Goal: Transaction & Acquisition: Book appointment/travel/reservation

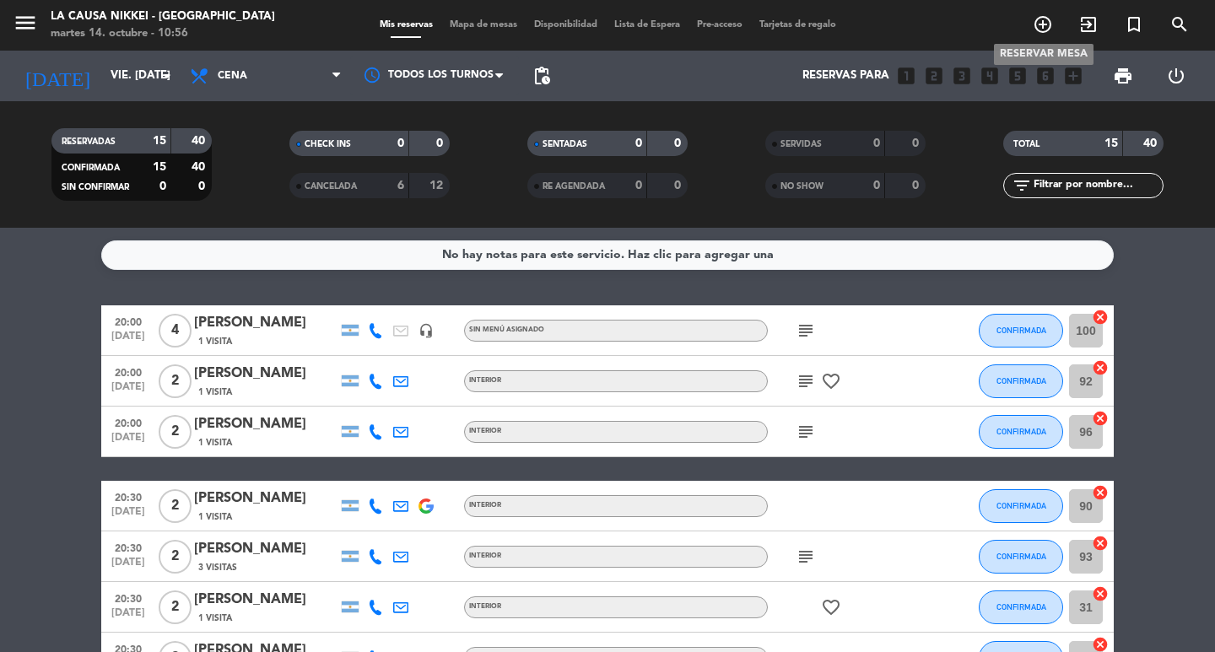
click at [1042, 24] on icon "add_circle_outline" at bounding box center [1043, 24] width 20 height 20
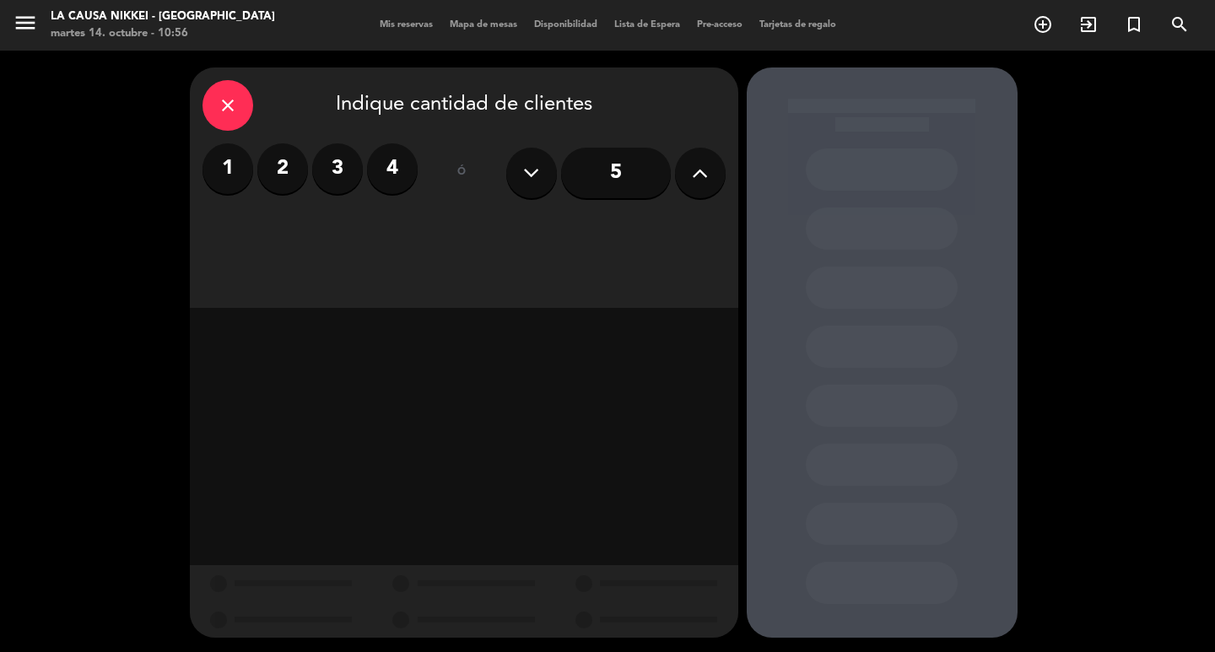
click at [346, 169] on label "3" at bounding box center [337, 168] width 51 height 51
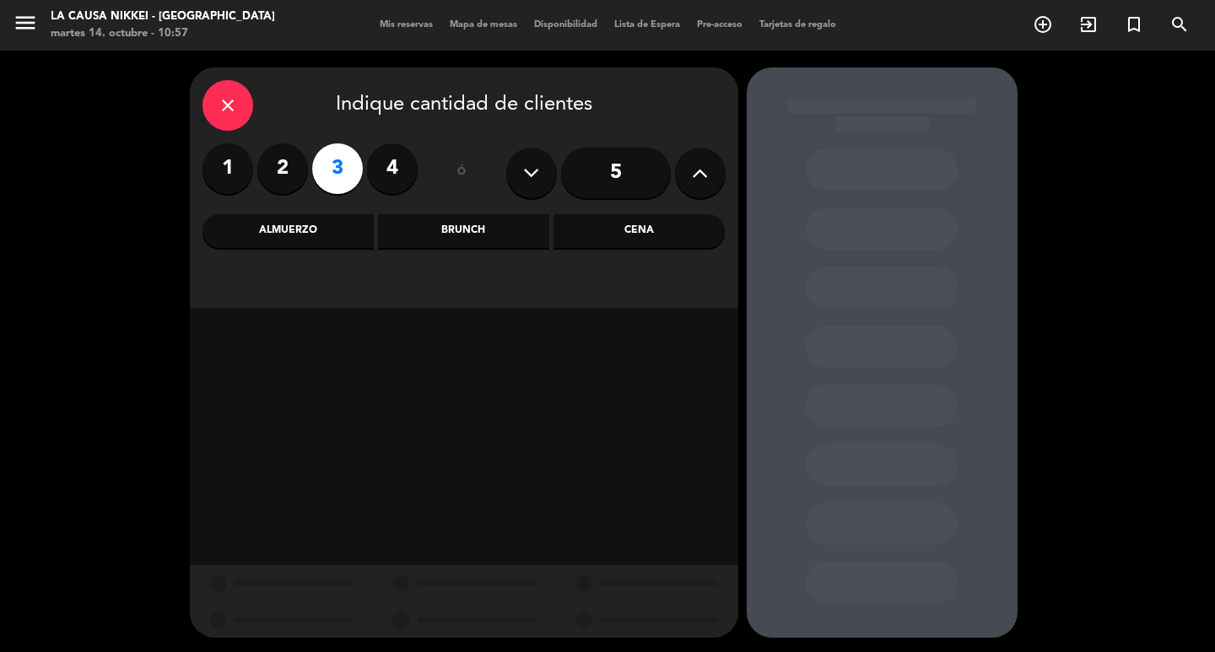
click at [633, 228] on div "Cena" at bounding box center [638, 231] width 171 height 34
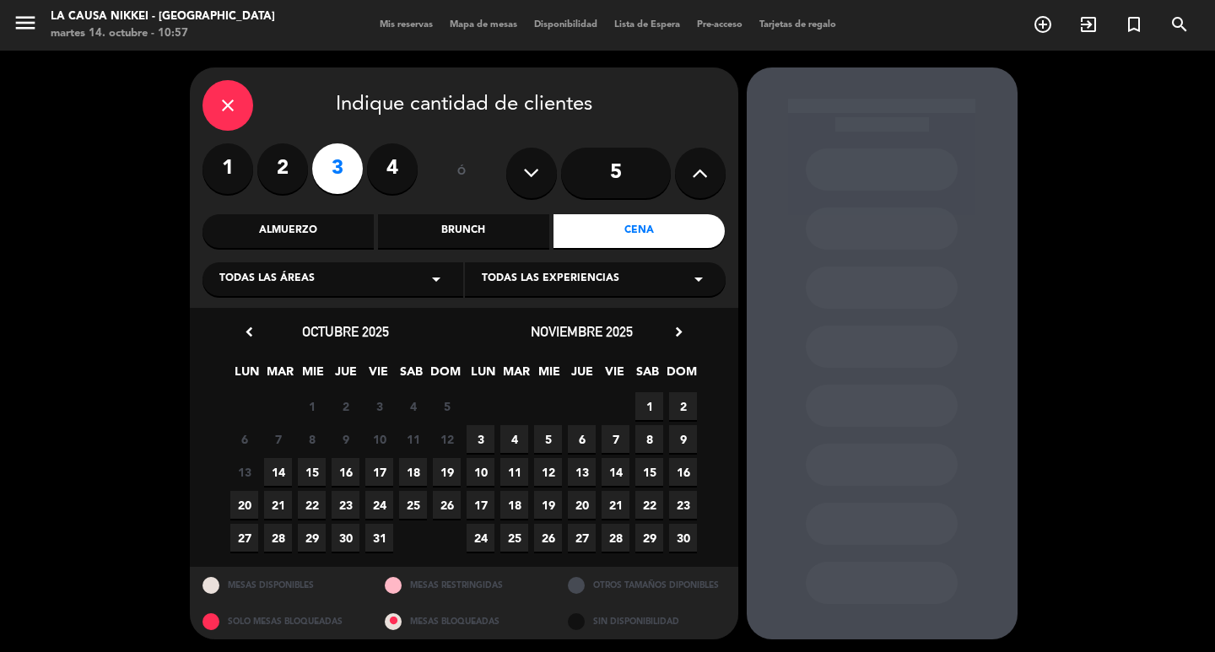
click at [348, 472] on span "16" at bounding box center [346, 472] width 28 height 28
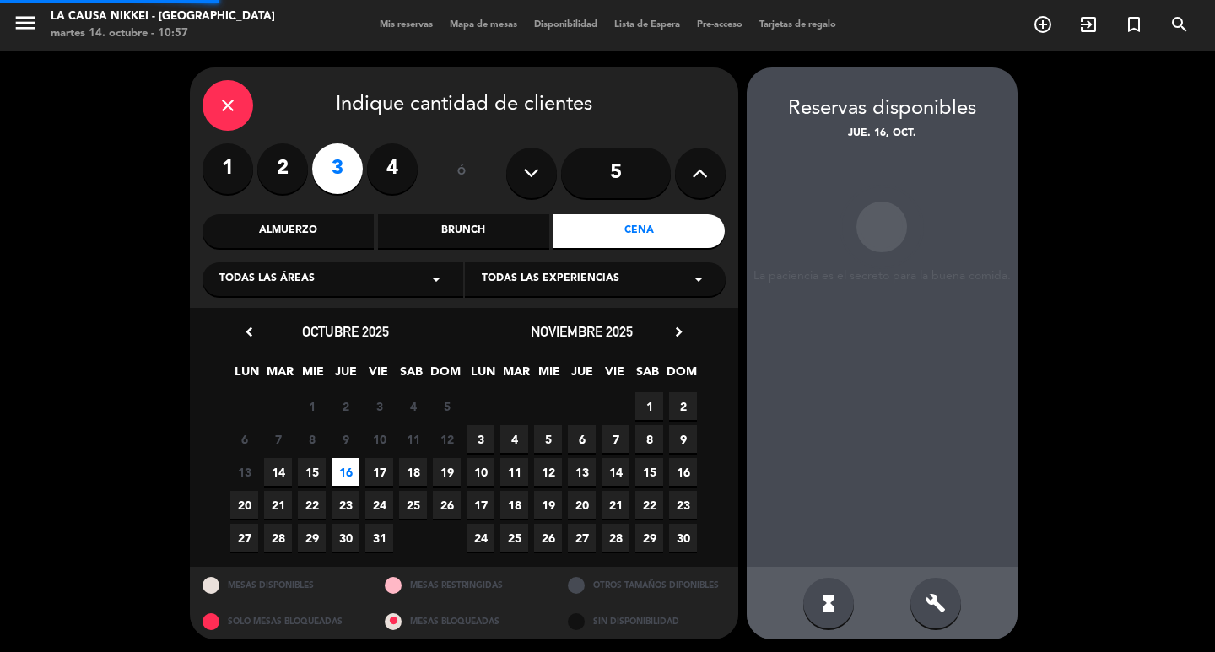
scroll to position [3, 0]
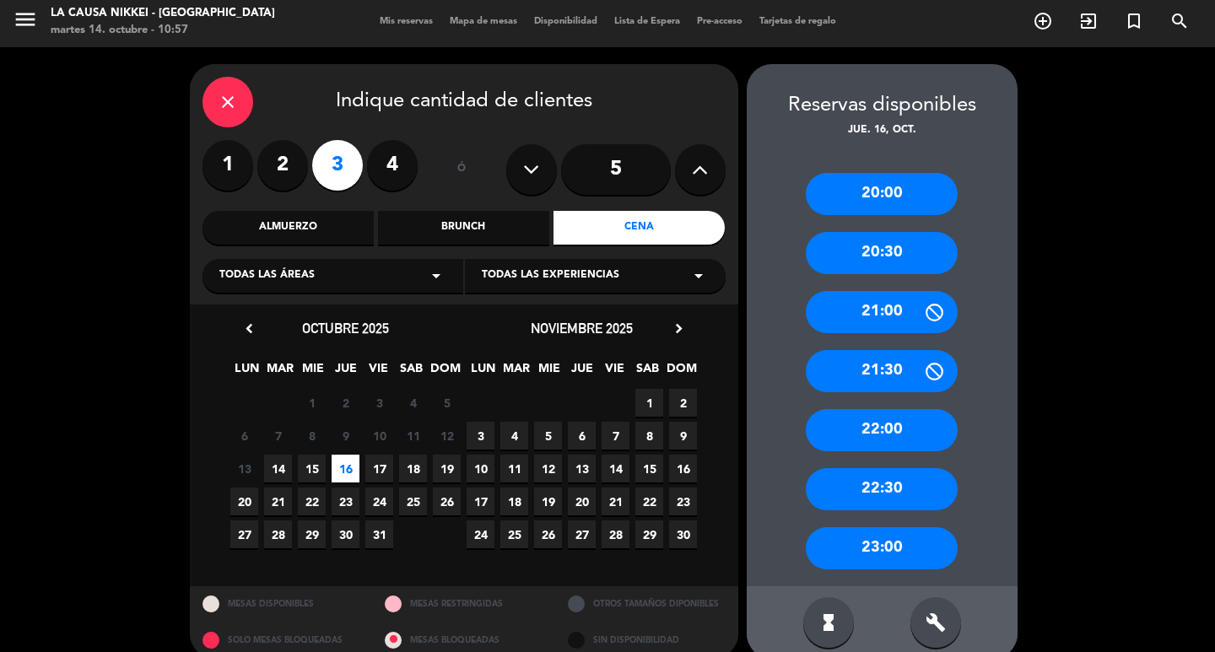
click at [895, 480] on div "22:30" at bounding box center [882, 489] width 152 height 42
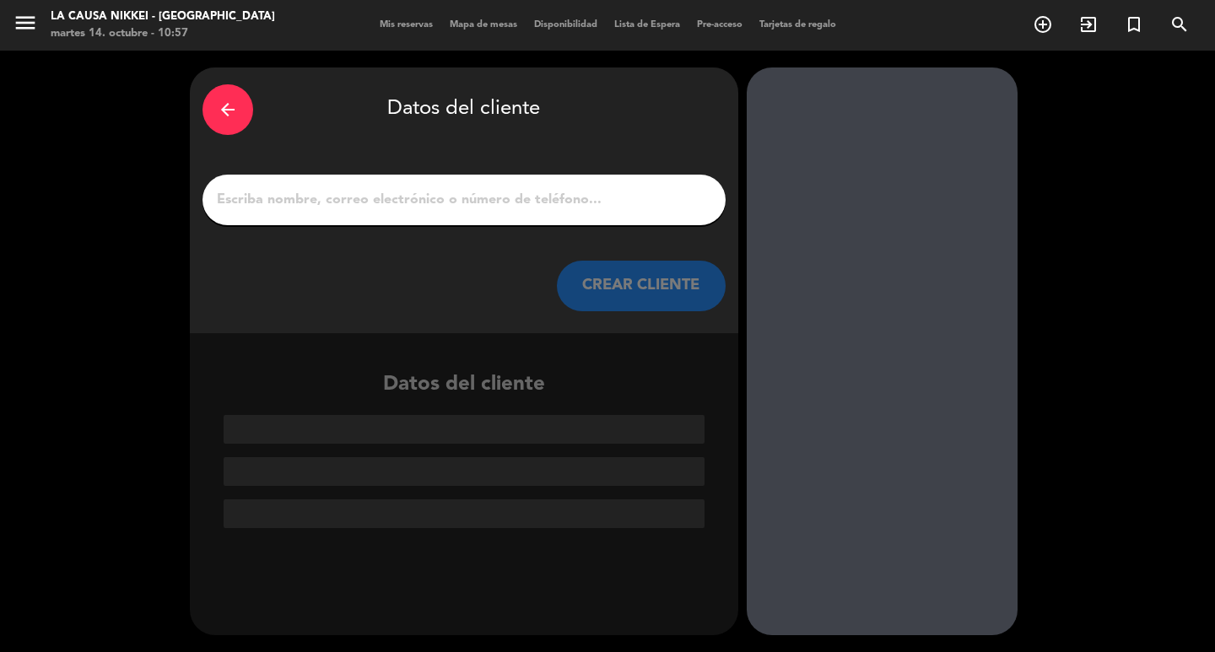
click at [429, 208] on input "1" at bounding box center [464, 200] width 498 height 24
paste input "[PERSON_NAME]"
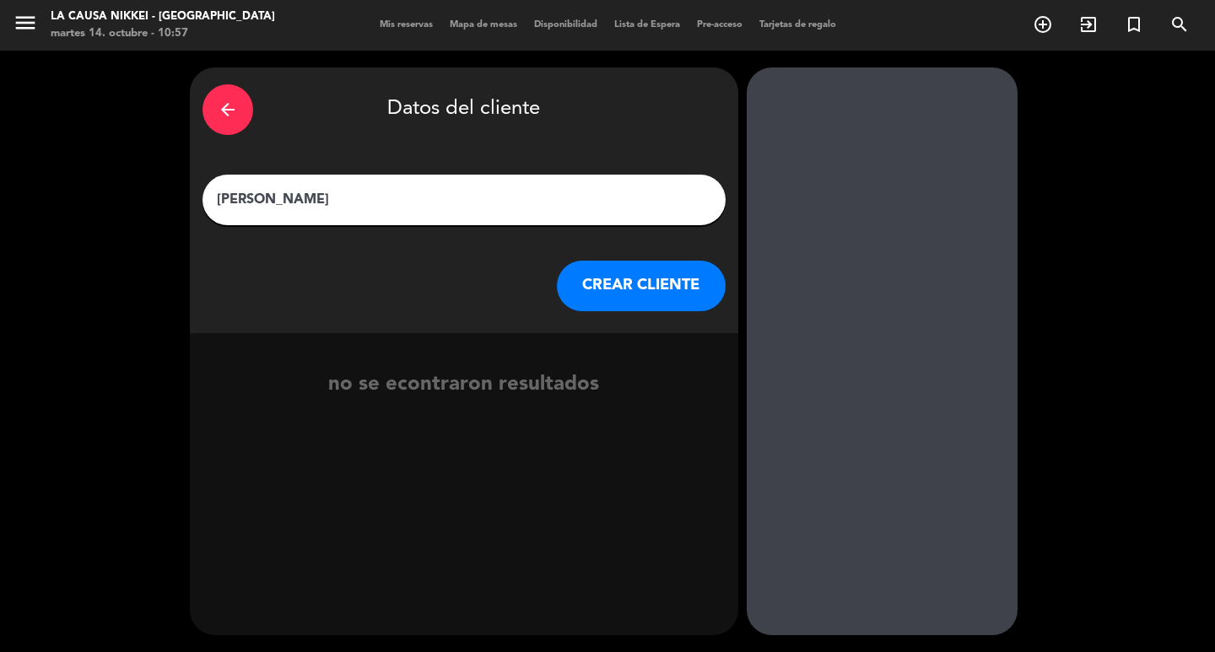
type input "[PERSON_NAME]"
click at [657, 287] on button "CREAR CLIENTE" at bounding box center [641, 286] width 169 height 51
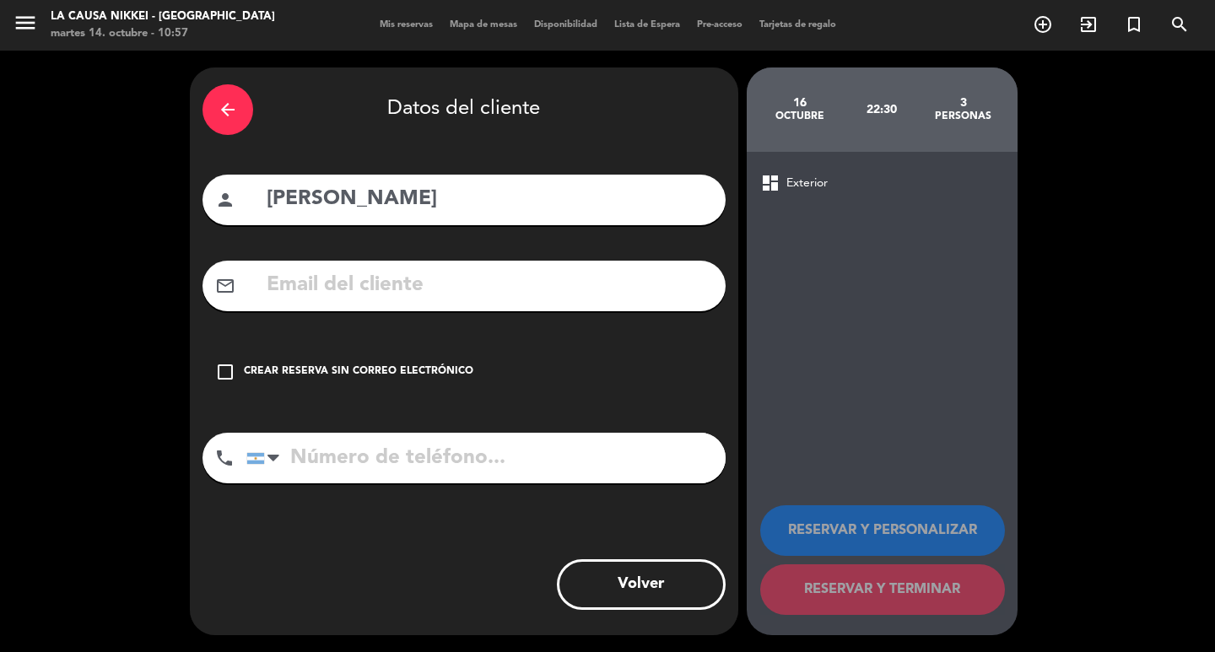
click at [405, 288] on input "text" at bounding box center [489, 285] width 448 height 35
click at [219, 364] on icon "check_box_outline_blank" at bounding box center [225, 372] width 20 height 20
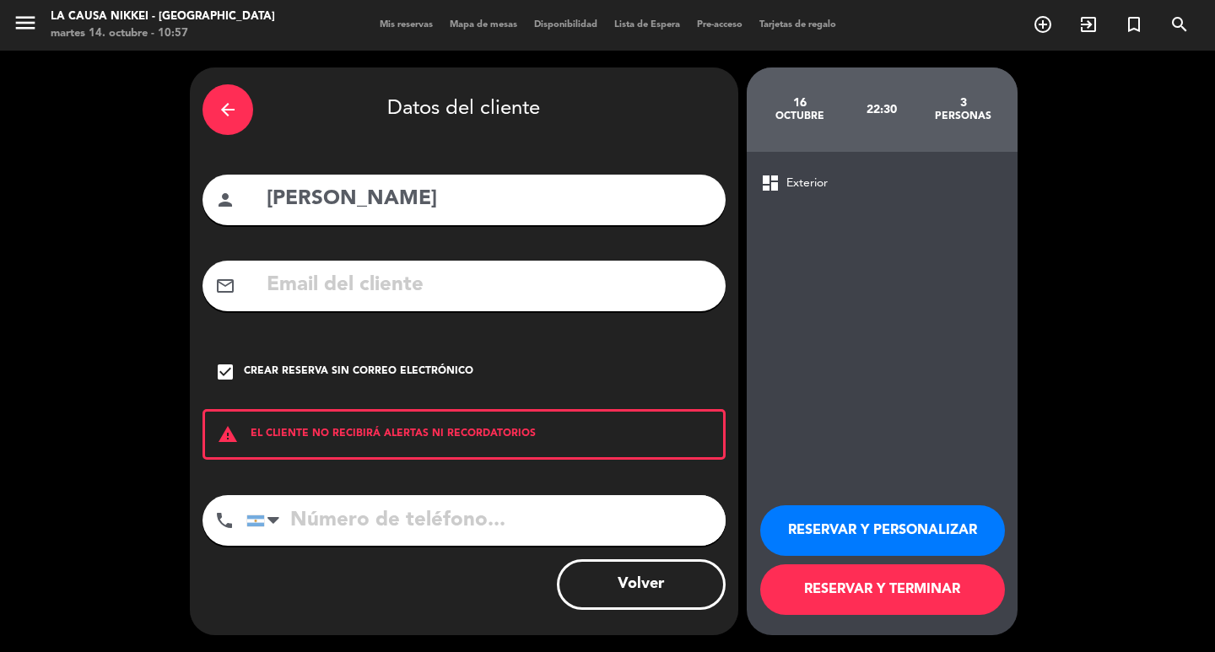
click at [352, 510] on input "tel" at bounding box center [485, 520] width 479 height 51
click at [399, 198] on input "[PERSON_NAME]" at bounding box center [489, 199] width 448 height 35
drag, startPoint x: 505, startPoint y: 202, endPoint x: 376, endPoint y: 207, distance: 129.2
click at [376, 207] on input "[PERSON_NAME] (influencer)" at bounding box center [489, 199] width 448 height 35
type input "[PERSON_NAME]"
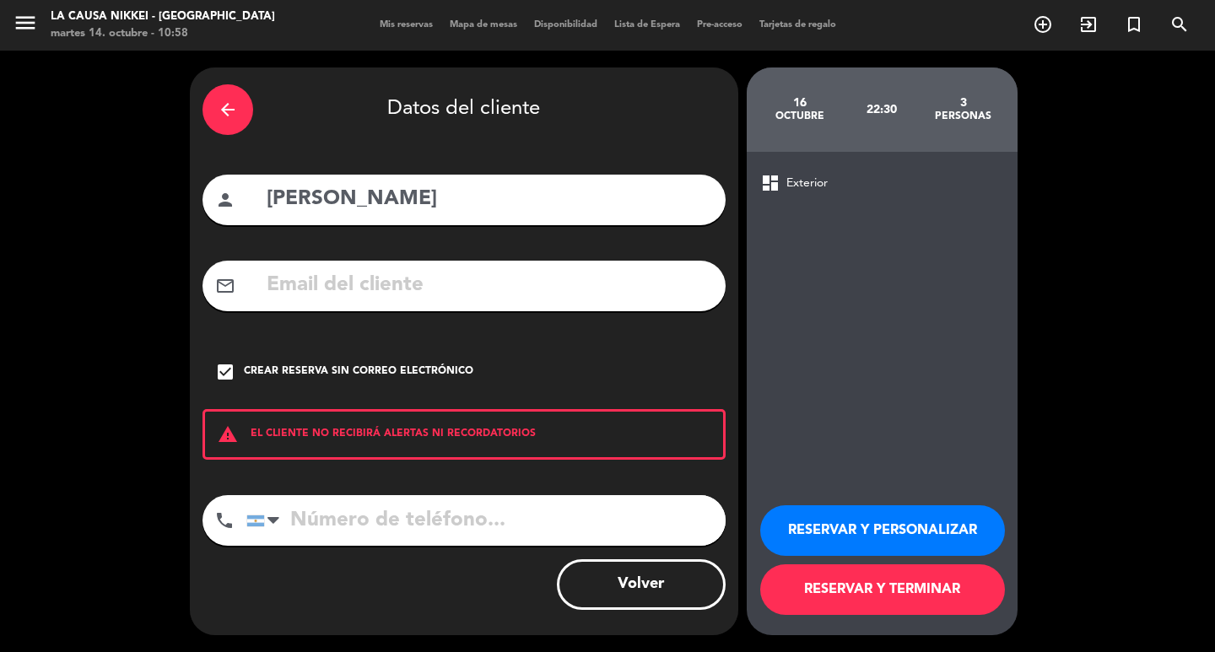
click at [339, 521] on input "tel" at bounding box center [485, 520] width 479 height 51
click at [879, 589] on button "RESERVAR Y TERMINAR" at bounding box center [882, 589] width 245 height 51
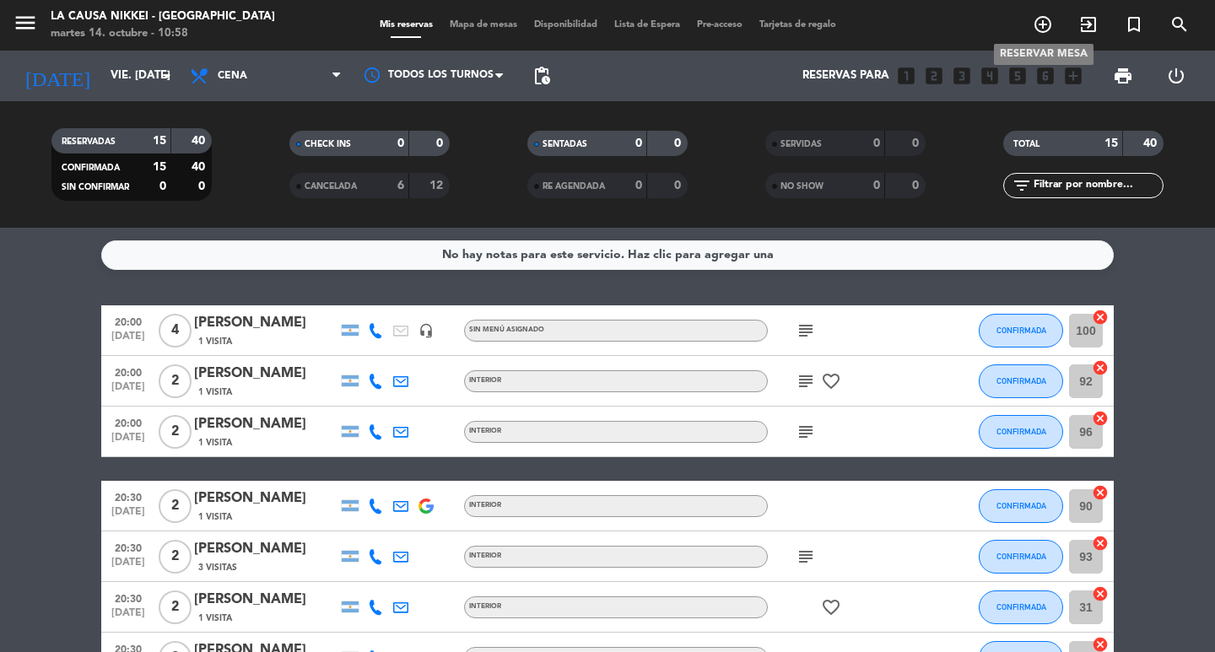
click at [1045, 23] on icon "add_circle_outline" at bounding box center [1043, 24] width 20 height 20
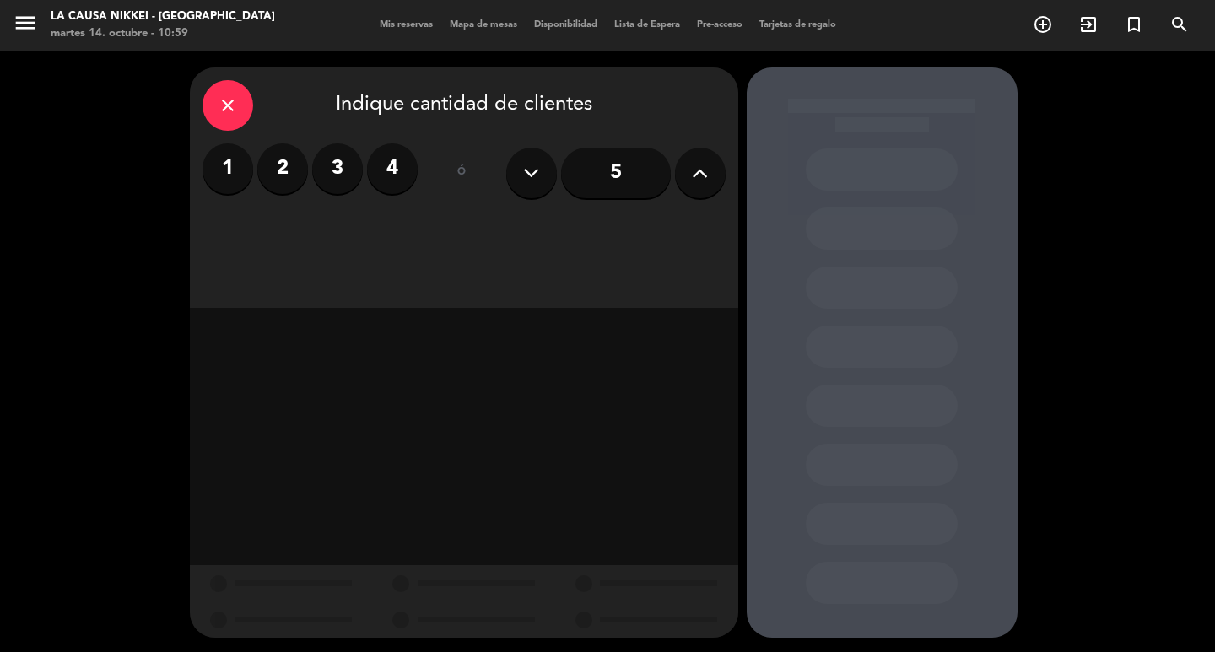
click at [293, 179] on label "2" at bounding box center [282, 168] width 51 height 51
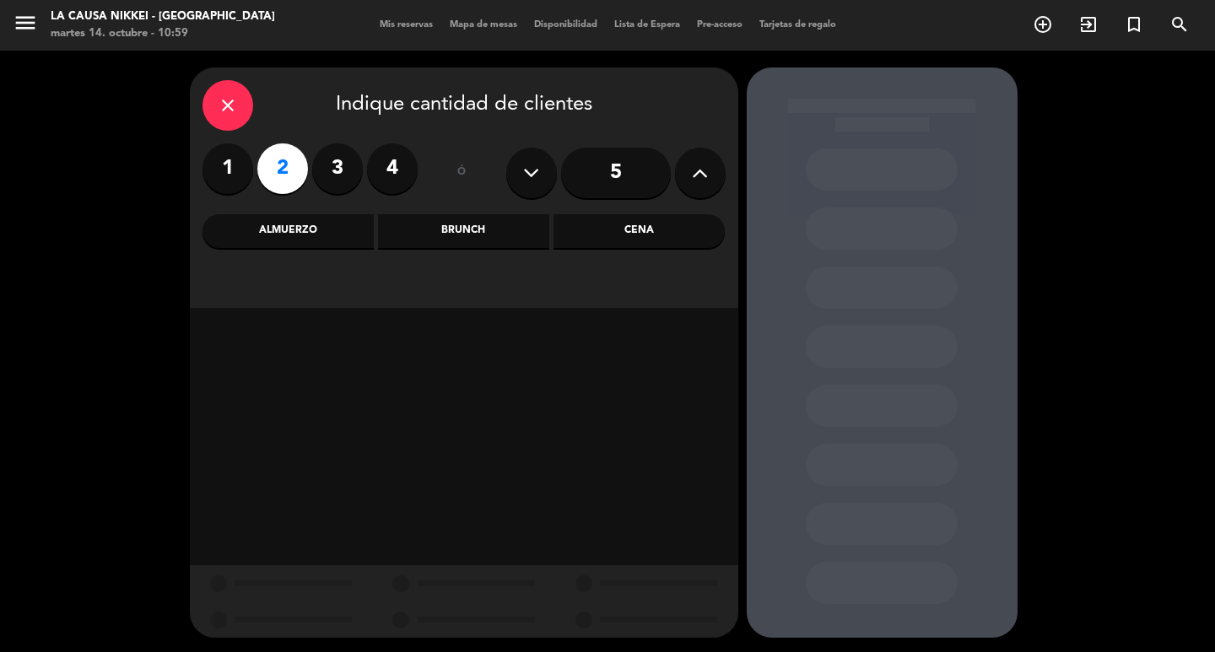
click at [643, 224] on div "Cena" at bounding box center [638, 231] width 171 height 34
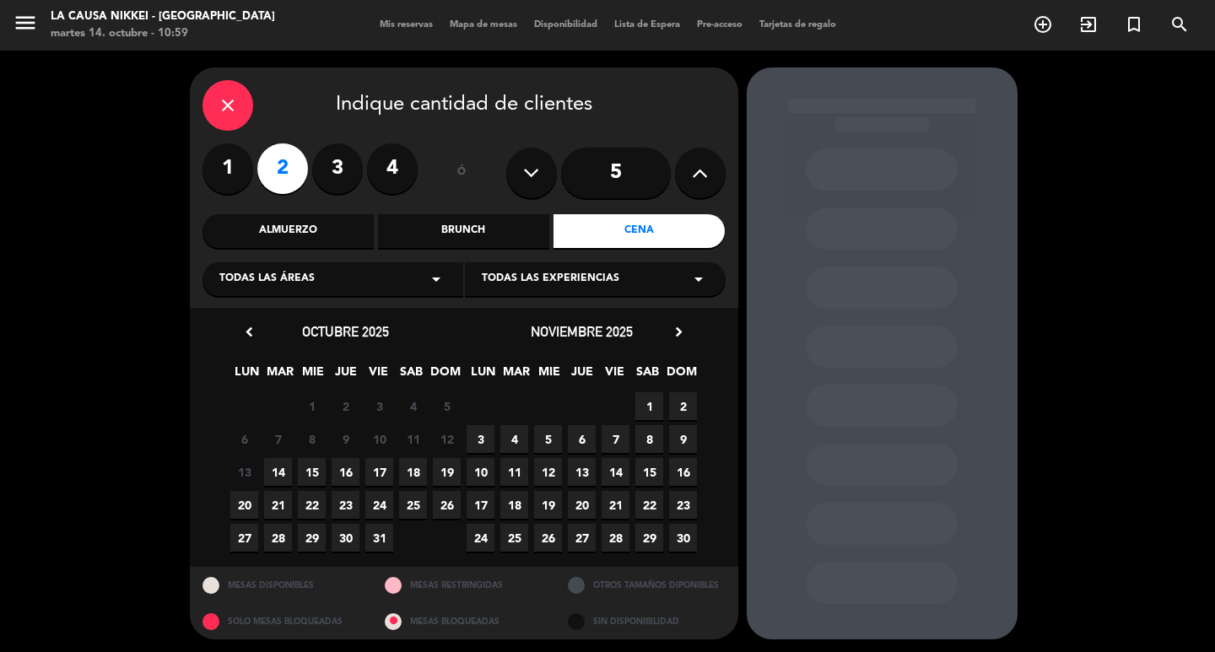
click at [319, 472] on span "15" at bounding box center [312, 472] width 28 height 28
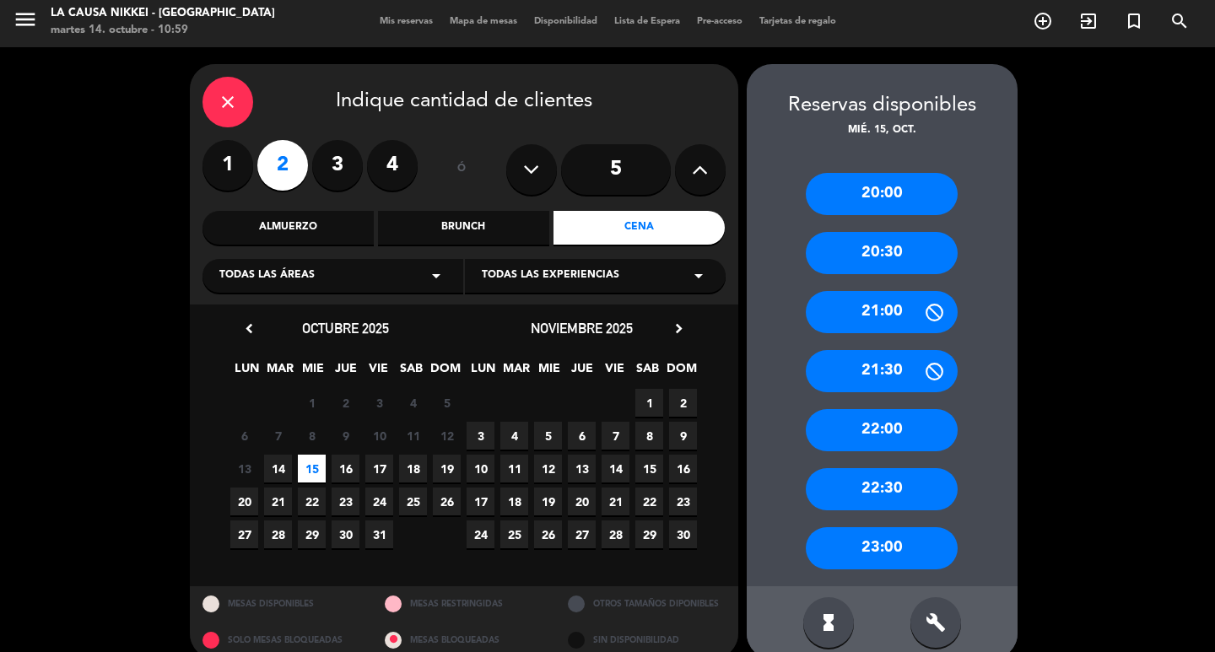
click at [940, 262] on div "20:30" at bounding box center [882, 253] width 152 height 42
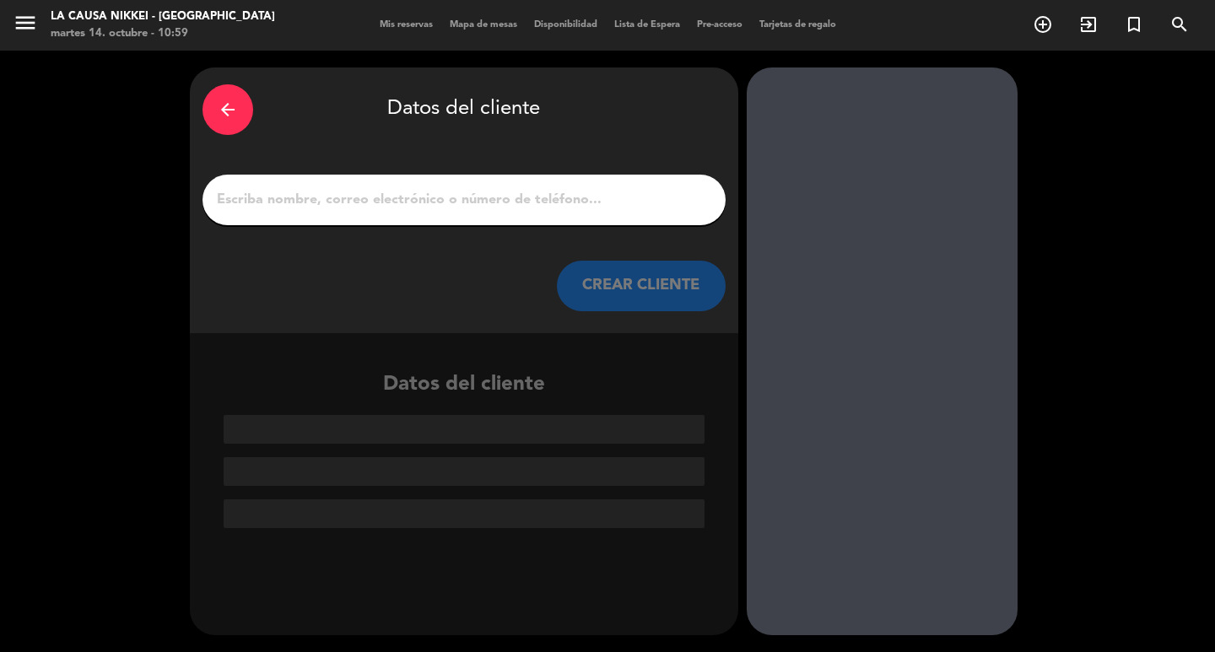
scroll to position [0, 0]
click at [296, 207] on input "1" at bounding box center [464, 200] width 498 height 24
paste input "[PERSON_NAME]"
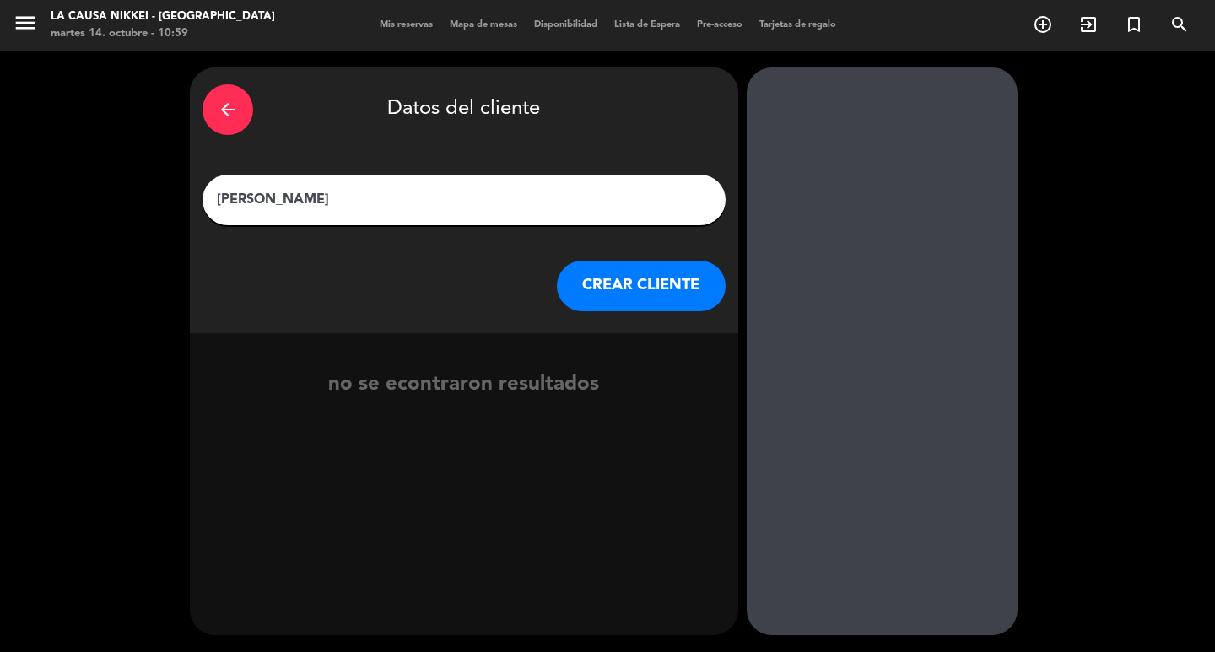
type input "[PERSON_NAME]"
click at [661, 281] on button "CREAR CLIENTE" at bounding box center [641, 286] width 169 height 51
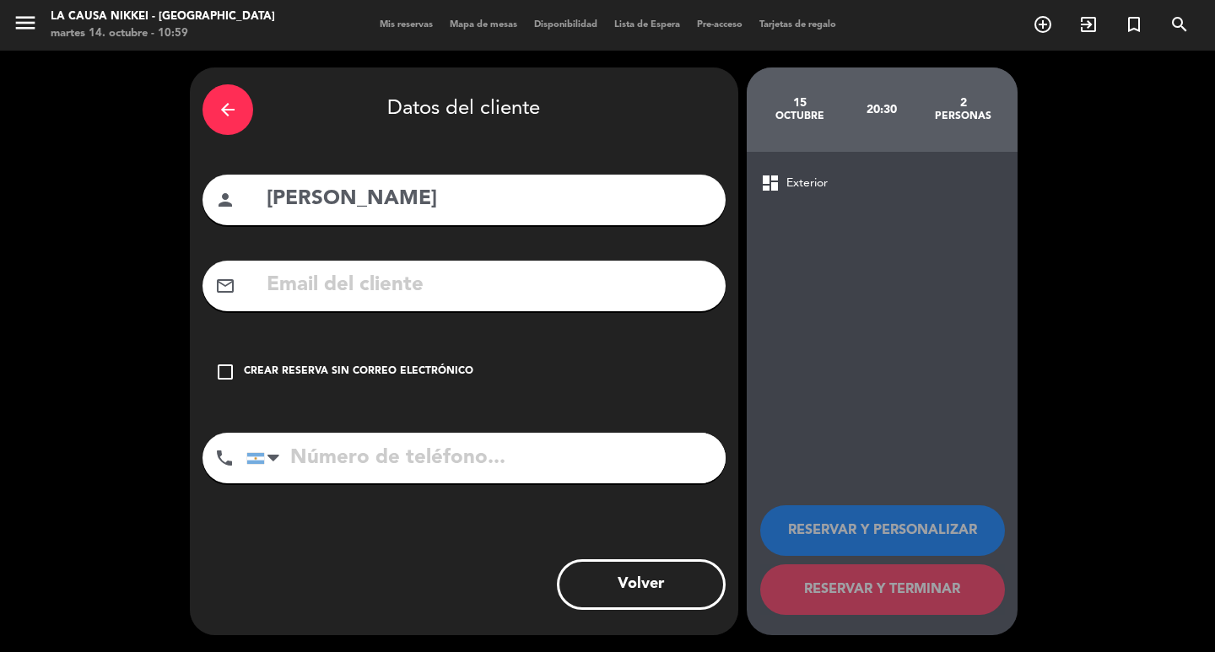
click at [224, 364] on icon "check_box_outline_blank" at bounding box center [225, 372] width 20 height 20
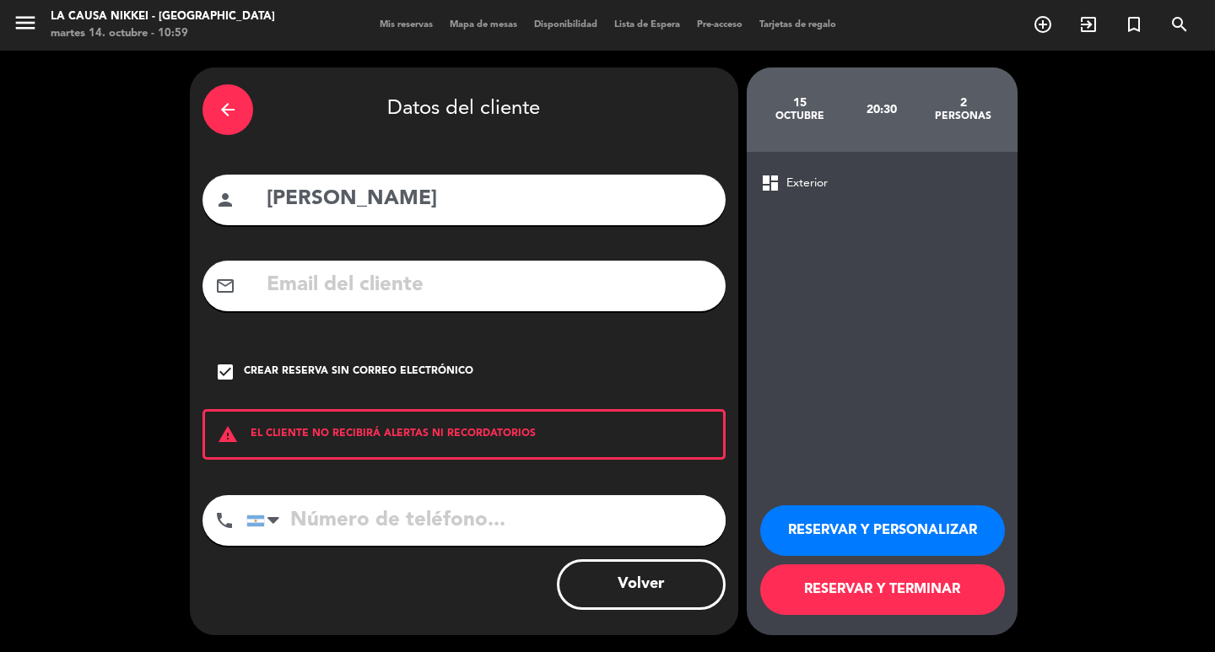
click at [859, 586] on button "RESERVAR Y TERMINAR" at bounding box center [882, 589] width 245 height 51
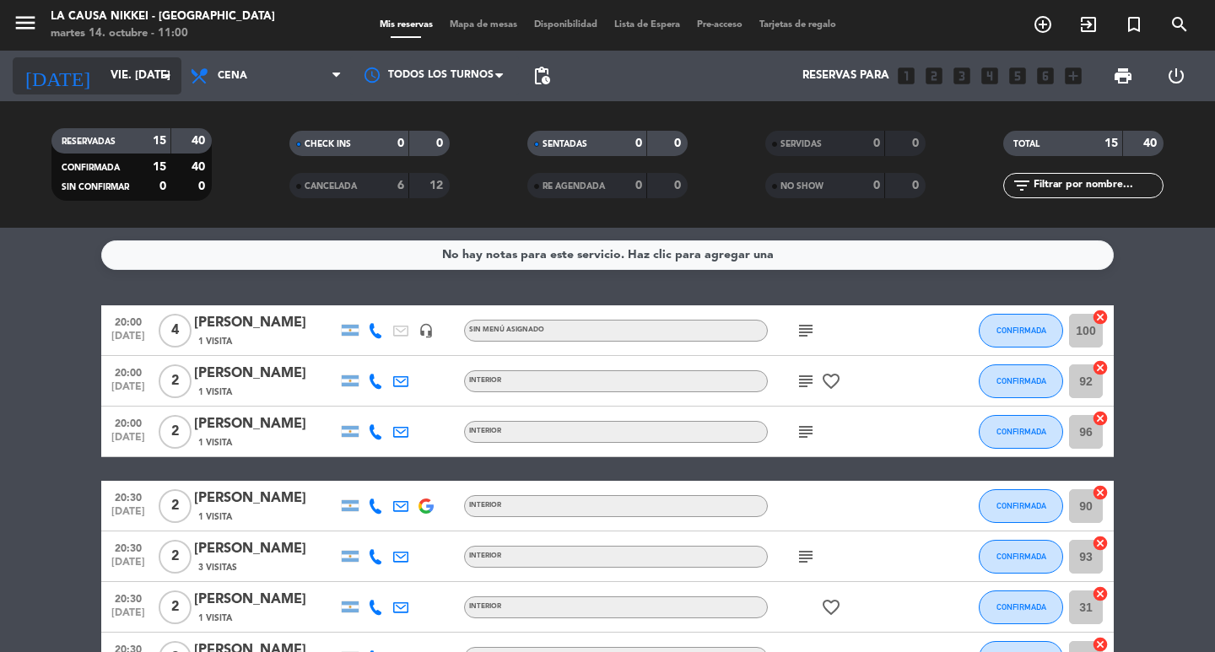
click at [145, 57] on div "[DATE] vie. [DATE] arrow_drop_down" at bounding box center [97, 75] width 169 height 37
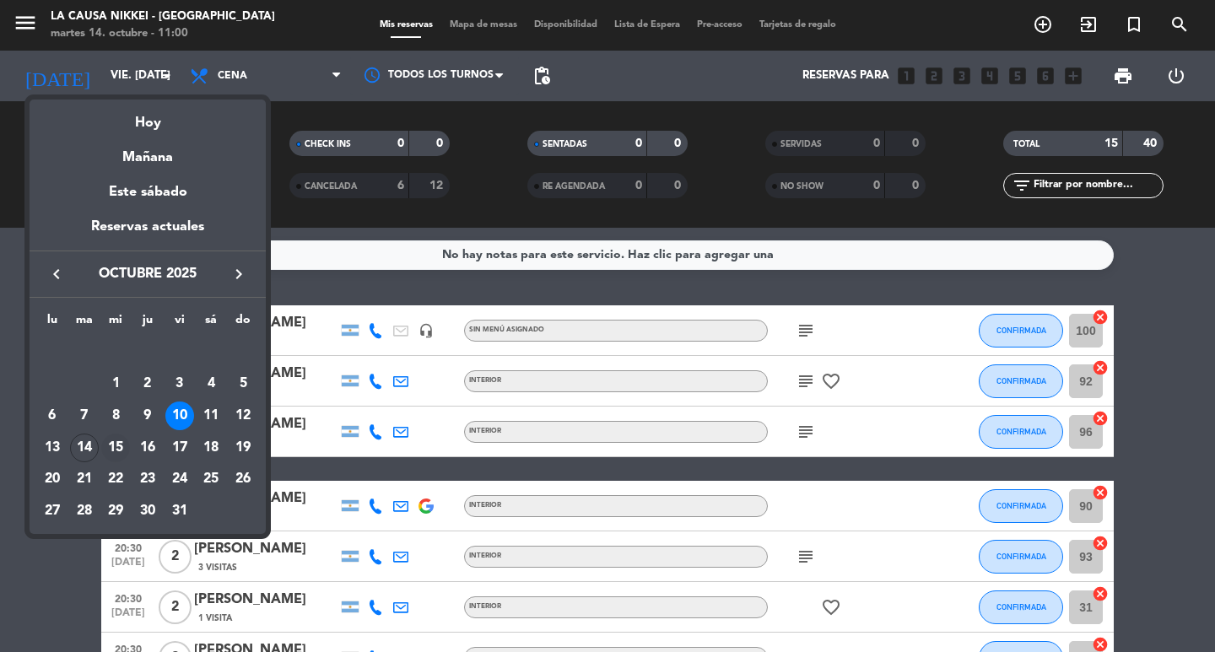
click at [112, 445] on div "15" at bounding box center [115, 448] width 29 height 29
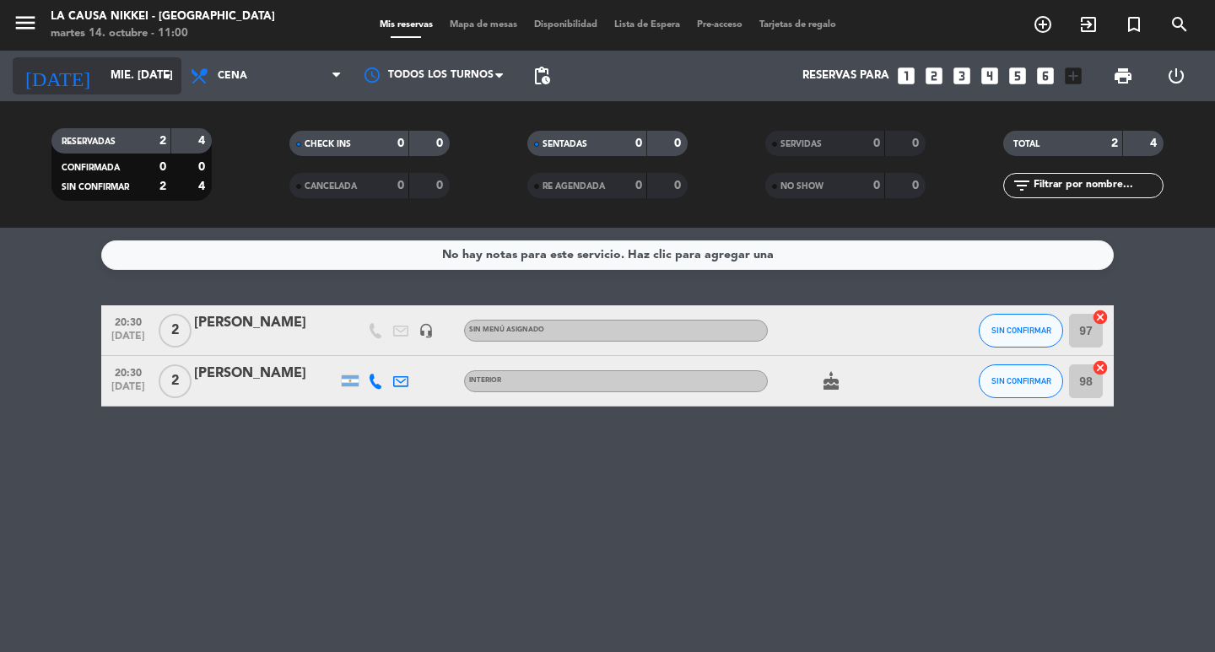
click at [149, 65] on input "mié. [DATE]" at bounding box center [176, 76] width 148 height 30
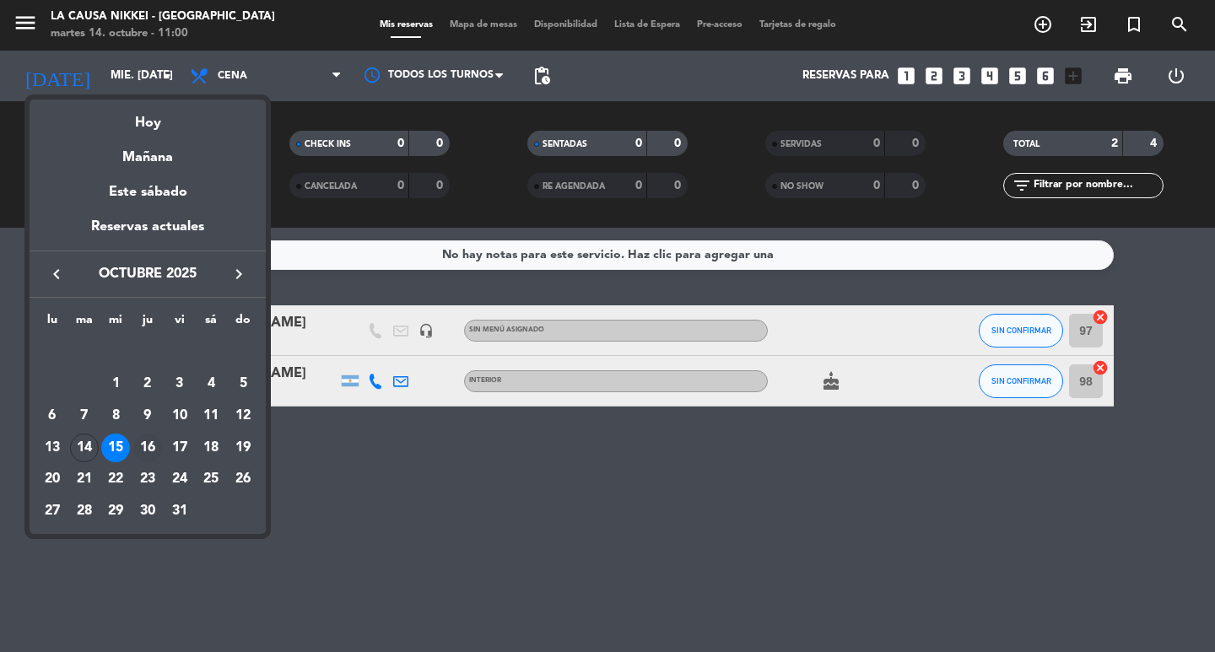
click at [140, 443] on div "16" at bounding box center [147, 448] width 29 height 29
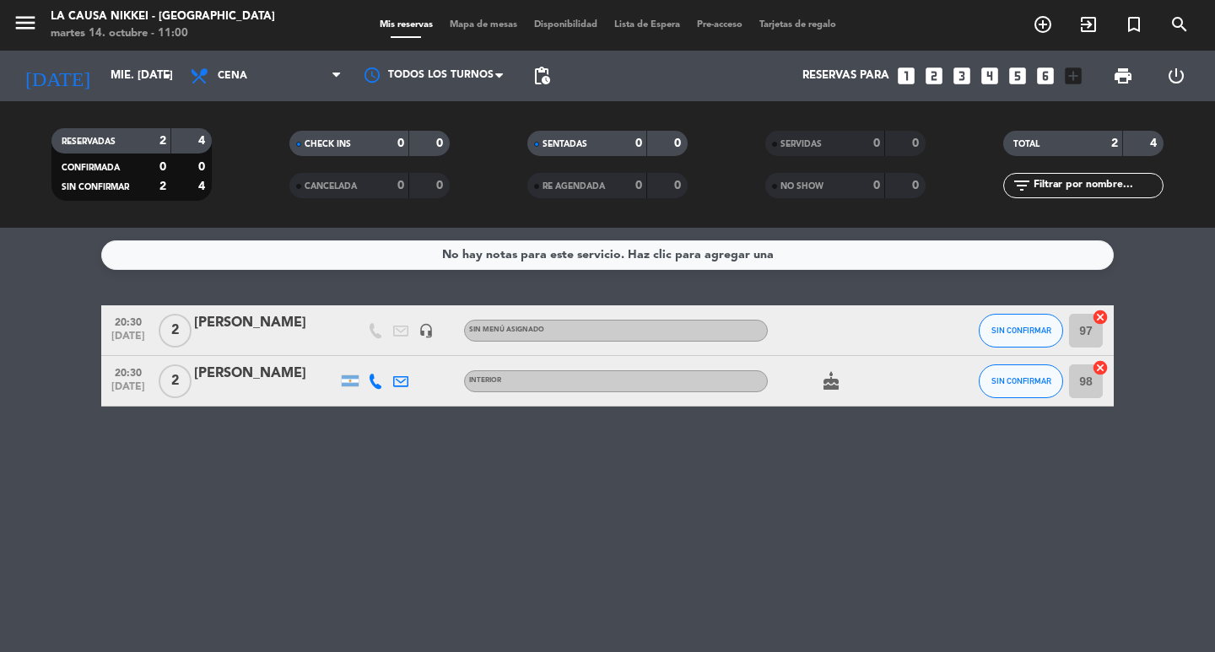
type input "[DEMOGRAPHIC_DATA] [DATE]"
